Goal: Contribute content: Contribute content

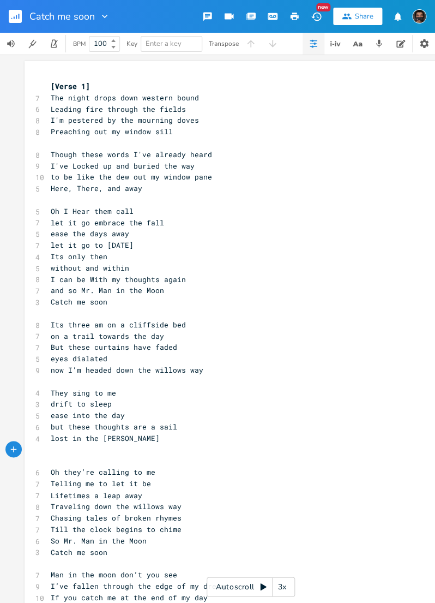
scroll to position [7, 0]
click at [49, 212] on pre "Oh I Hear them call" at bounding box center [246, 211] width 394 height 11
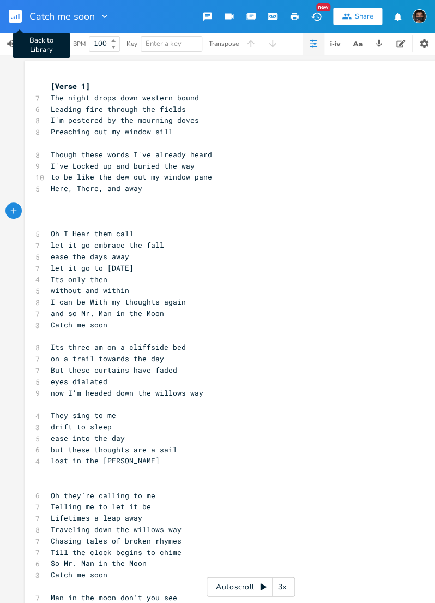
click at [15, 20] on rect "button" at bounding box center [15, 16] width 13 height 13
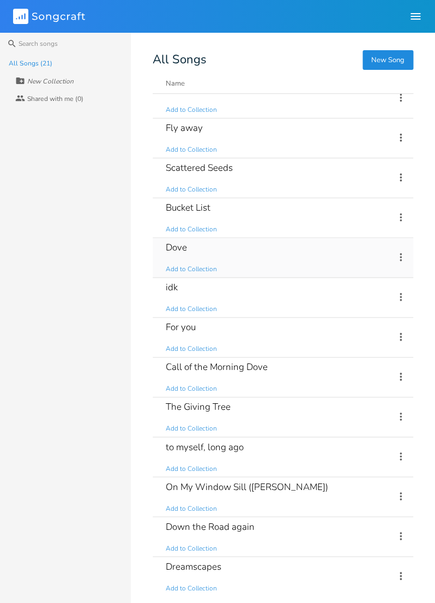
scroll to position [121, 0]
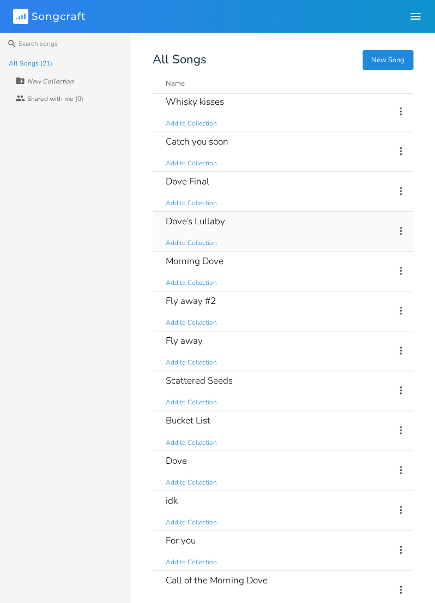
click at [211, 223] on div "Dove’s Lullaby" at bounding box center [195, 221] width 59 height 9
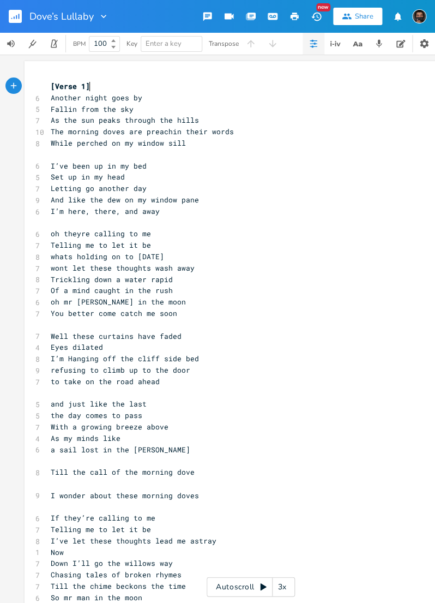
scroll to position [4, 0]
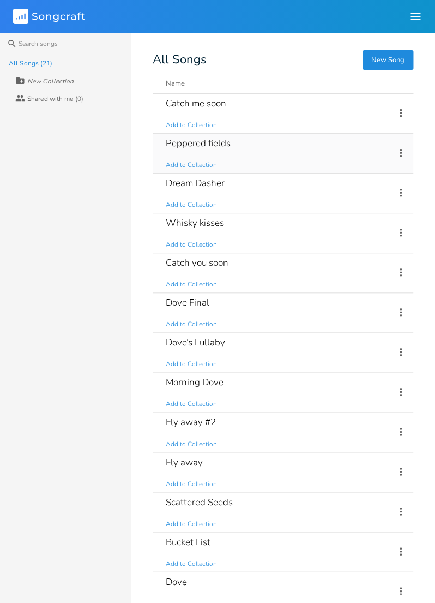
scroll to position [334, 0]
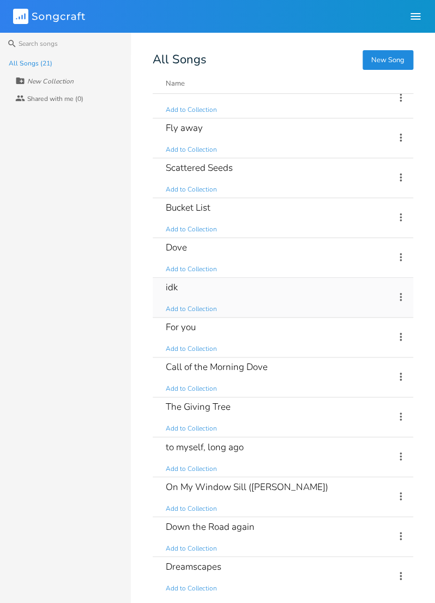
click at [200, 286] on div "idk Add to Collection" at bounding box center [274, 297] width 216 height 39
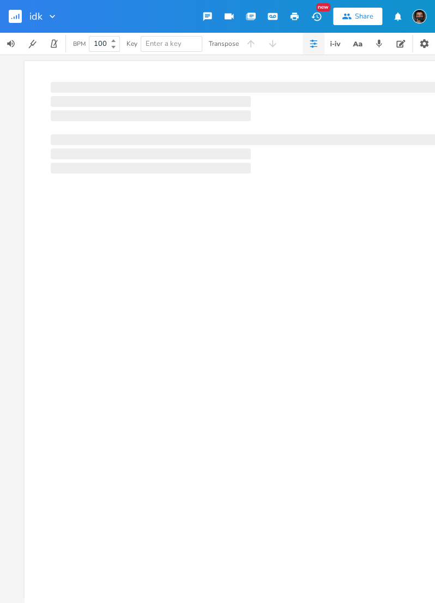
scroll to position [4, 0]
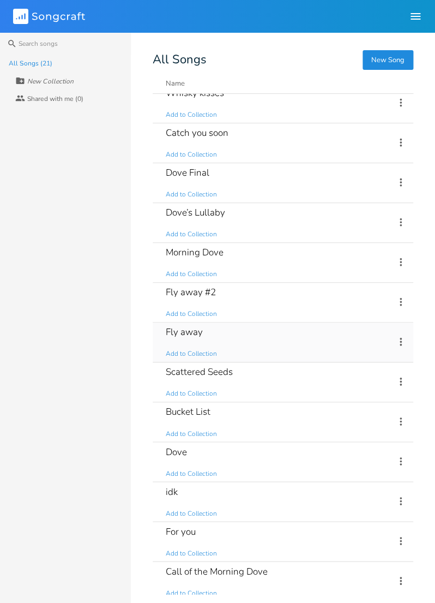
scroll to position [142, 0]
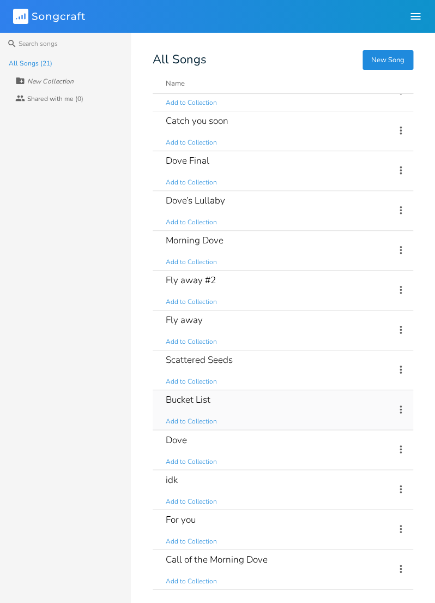
click at [235, 426] on div "Bucket List Add to Collection" at bounding box center [274, 409] width 216 height 39
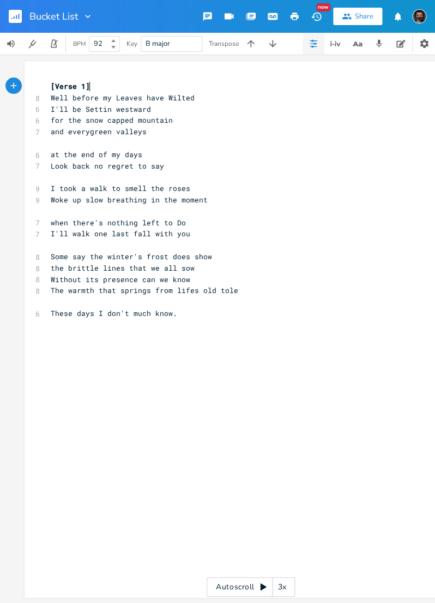
scroll to position [4, 0]
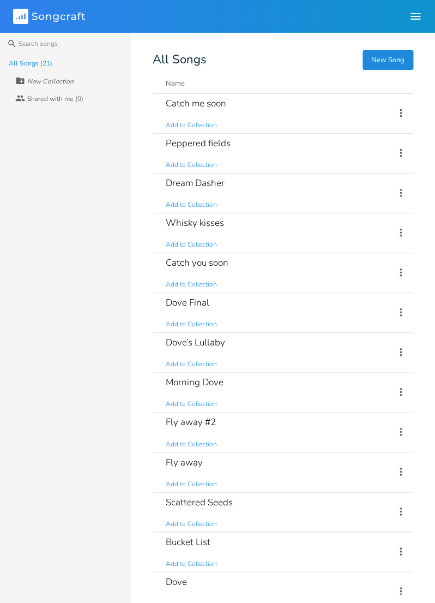
click at [400, 55] on button "New Song" at bounding box center [388, 60] width 51 height 20
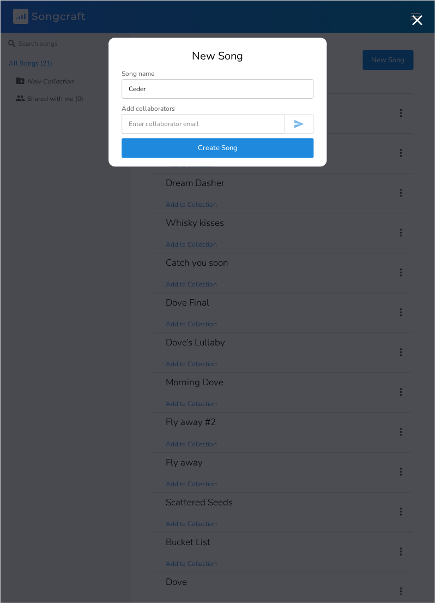
type input "Ceder"
click at [250, 151] on button "Create Song" at bounding box center [218, 148] width 192 height 20
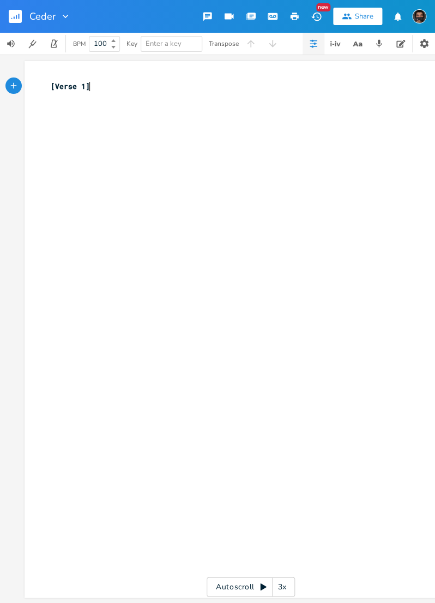
scroll to position [4, 0]
click at [129, 188] on div "xxxxxxxxxx [Verse 1] ​" at bounding box center [259, 340] width 421 height 522
type textarea "She walks like spring"
type textarea "in and island of dreams"
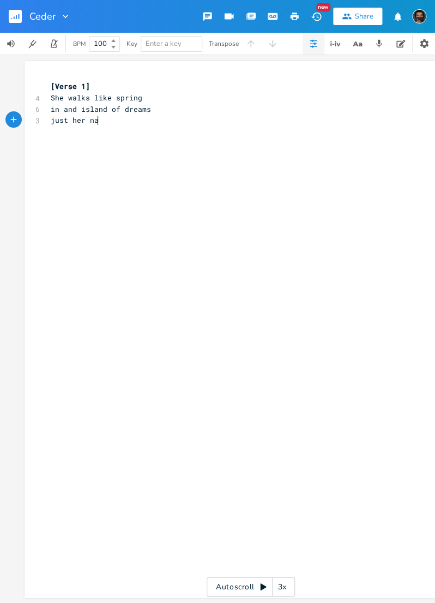
type textarea "just her name"
type textarea "sends my ="
type textarea "in the night she blooms"
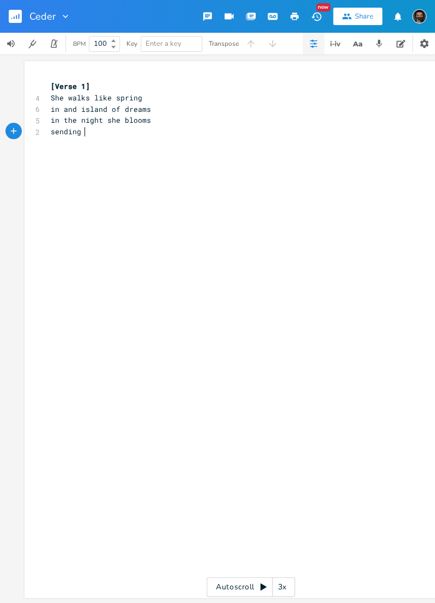
type textarea "sending b"
type textarea "viberant seans"
type textarea "ms"
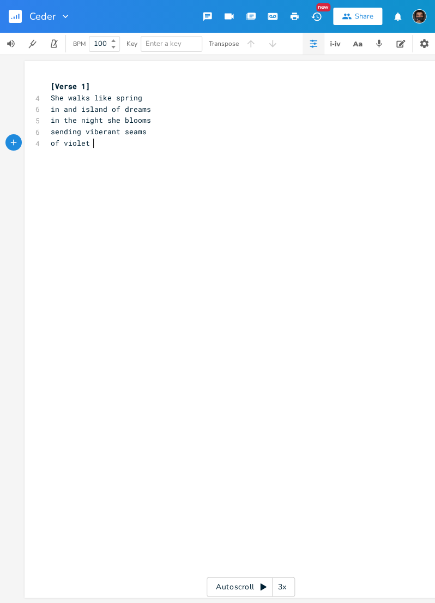
scroll to position [0, 38]
type textarea "of [PERSON_NAME]"
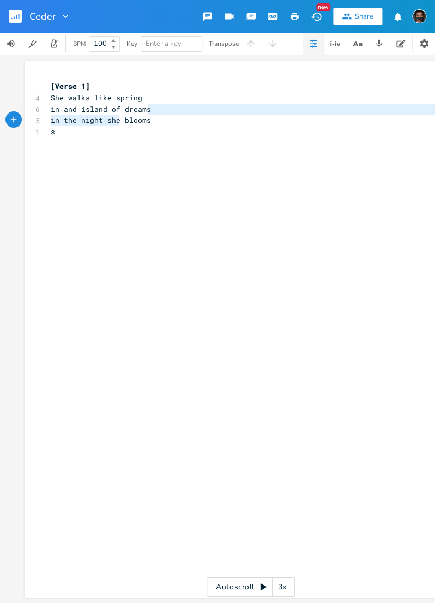
scroll to position [23, 4]
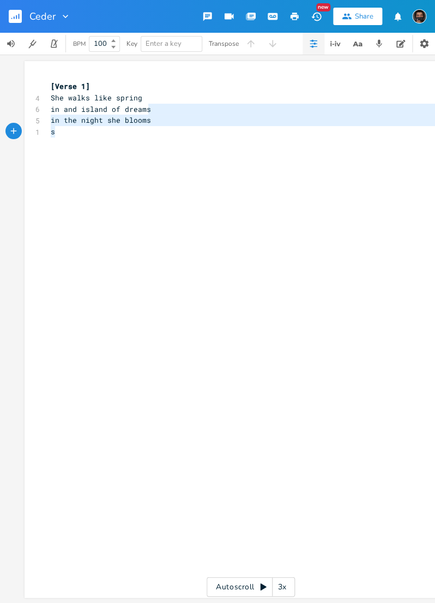
type textarea "i"
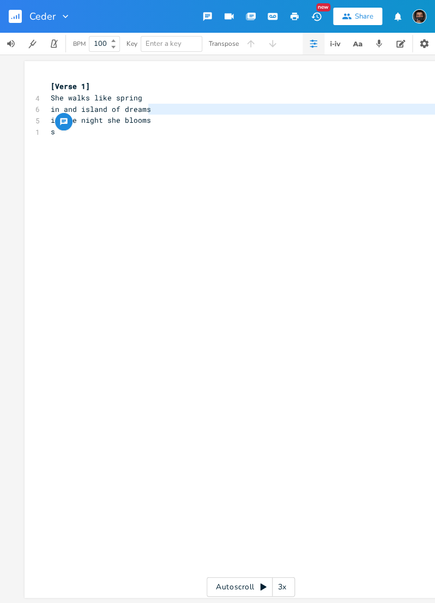
scroll to position [3, 90]
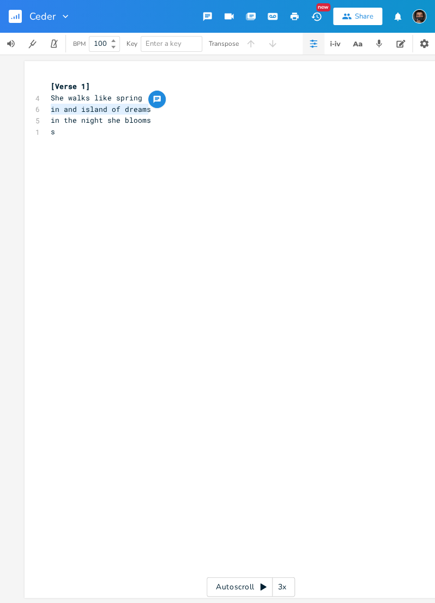
drag, startPoint x: 147, startPoint y: 111, endPoint x: 47, endPoint y: 106, distance: 100.0
click at [47, 106] on div "in and island of dreams x [Verse 1] 4 She walks like spring 6 in and island of …" at bounding box center [251, 329] width 453 height 536
type textarea "in the night she bloomms"
type textarea "s"
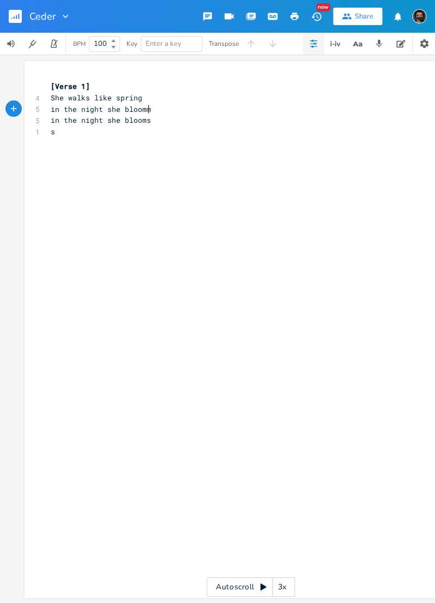
scroll to position [3, 0]
type textarea "s"
type textarea "in the night she blooms"
drag, startPoint x: 152, startPoint y: 119, endPoint x: 45, endPoint y: 120, distance: 106.9
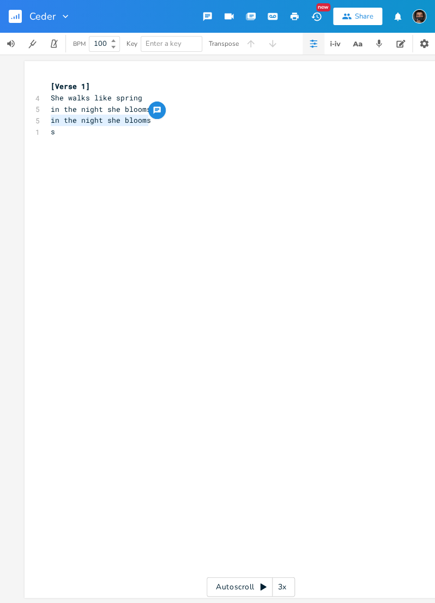
click at [45, 120] on div "in the night she blooms x [Verse 1] 4 She walks like spring 5 in the night she …" at bounding box center [251, 329] width 453 height 536
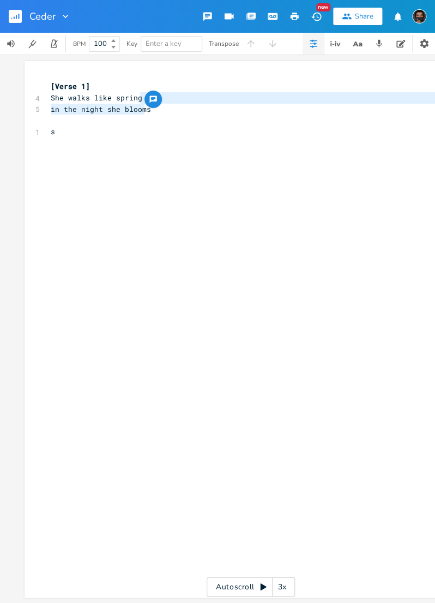
type textarea "s"
drag, startPoint x: 146, startPoint y: 110, endPoint x: 165, endPoint y: 105, distance: 19.7
click at [165, 105] on pre "in the night she blooms" at bounding box center [246, 109] width 394 height 11
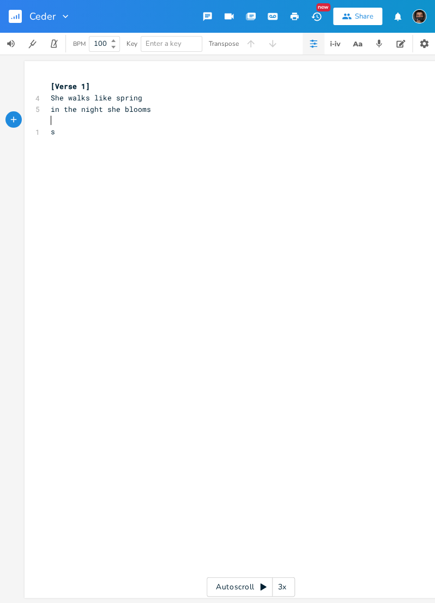
click at [162, 124] on pre "​" at bounding box center [246, 120] width 394 height 11
type textarea "like"
drag, startPoint x: 92, startPoint y: 99, endPoint x: 115, endPoint y: 100, distance: 23.0
click at [115, 100] on span "She walks like spring" at bounding box center [97, 98] width 92 height 10
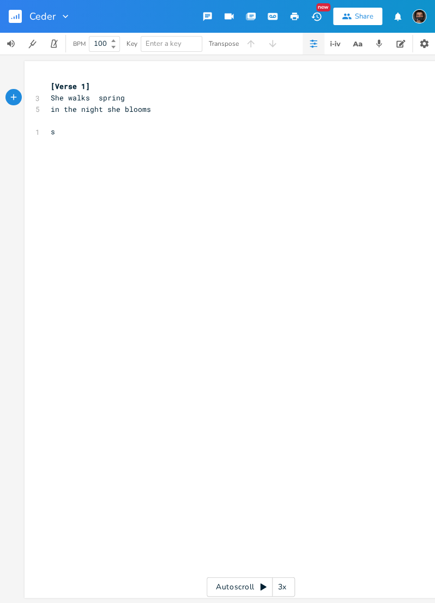
scroll to position [3, 0]
